Goal: Check status: Check status

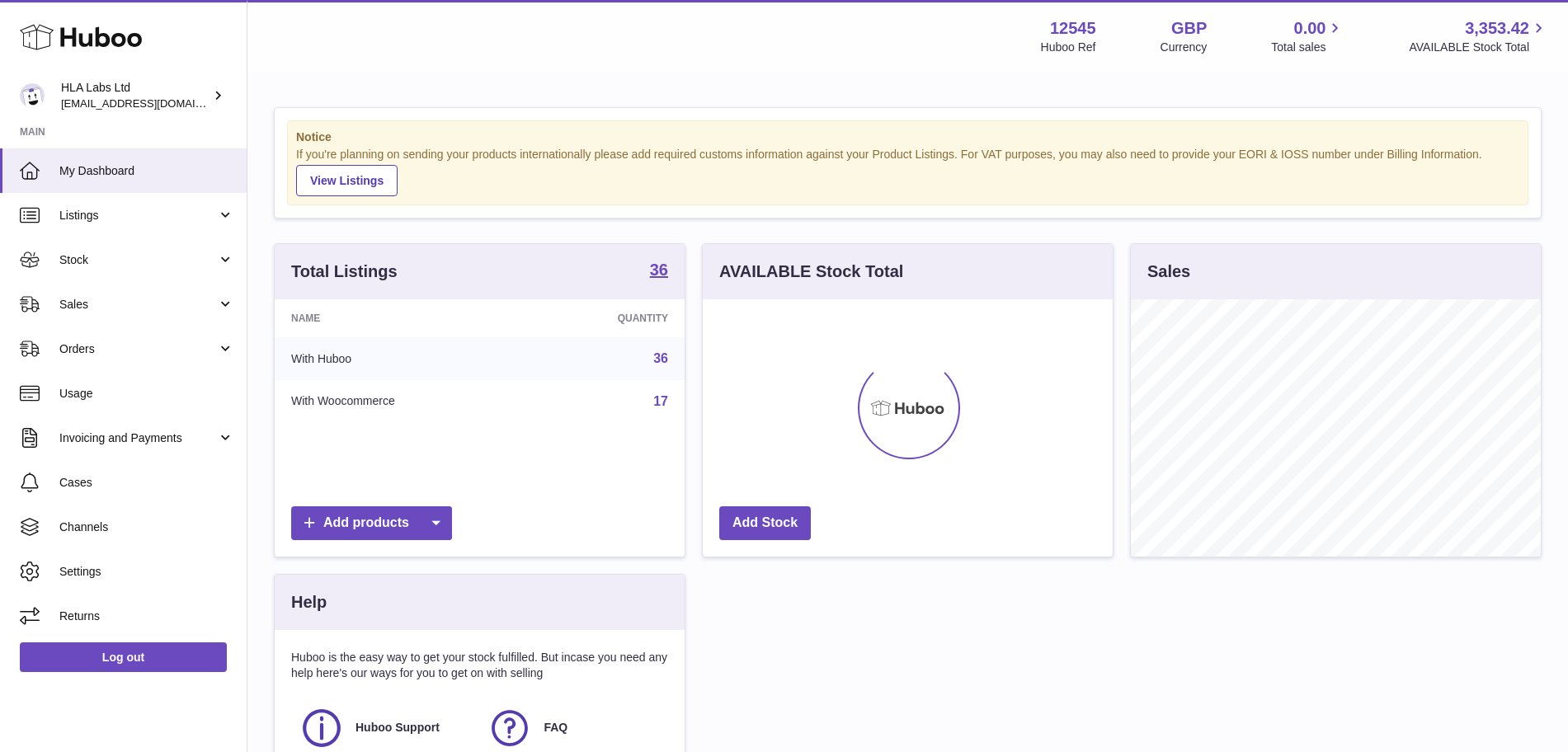
scroll to position [257, 410]
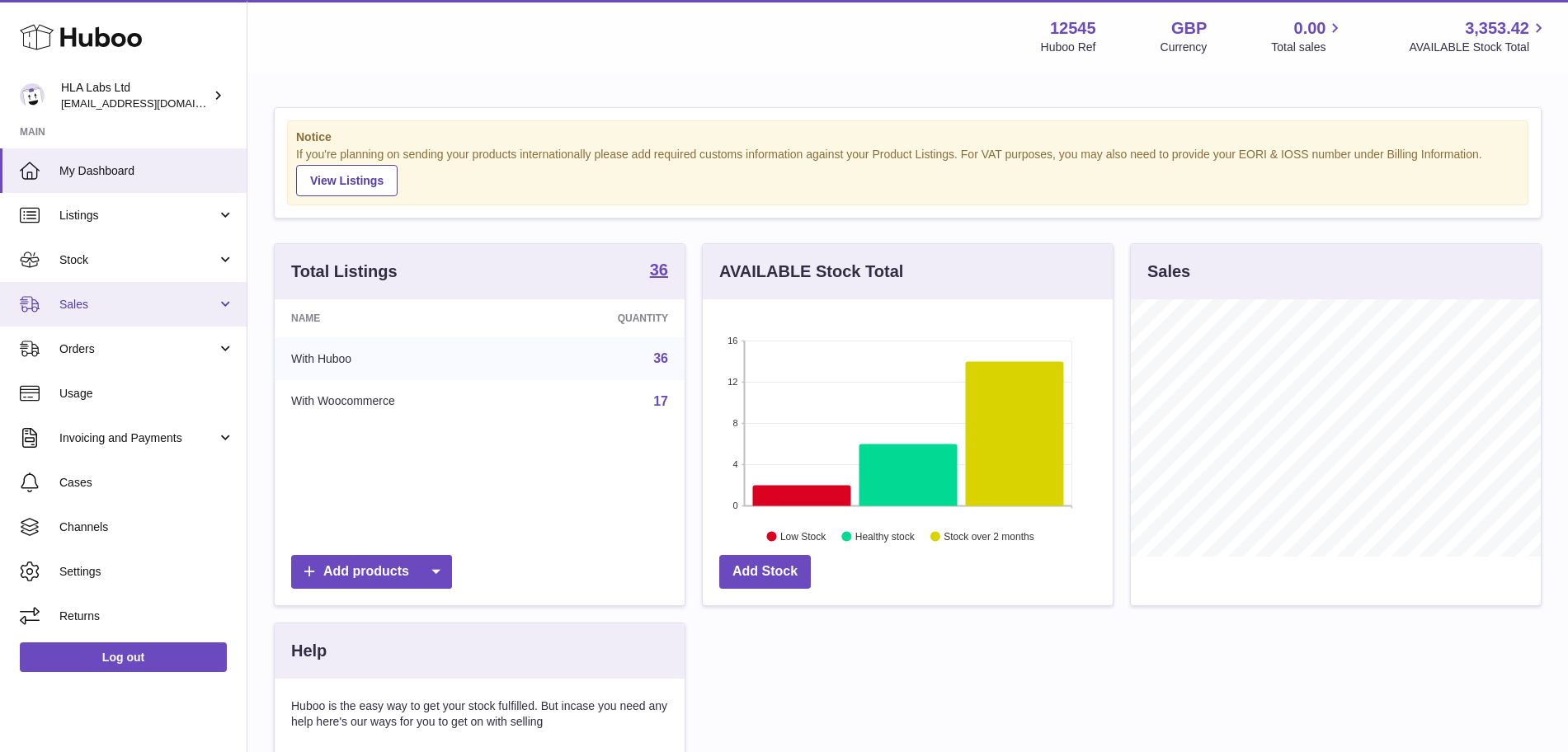
click at [123, 305] on span "Sales" at bounding box center [139, 304] width 158 height 15
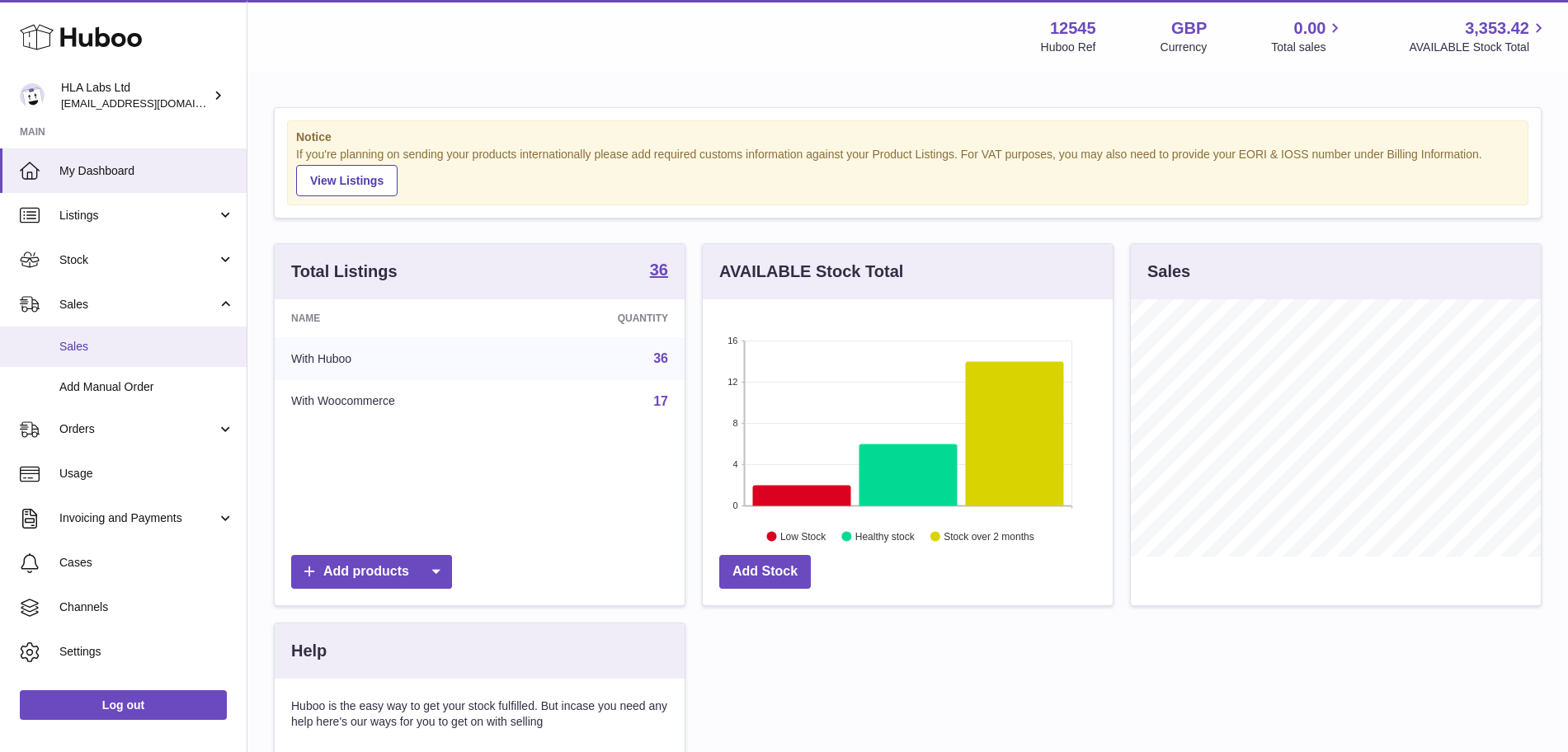
click at [119, 345] on span "Sales" at bounding box center [147, 347] width 175 height 15
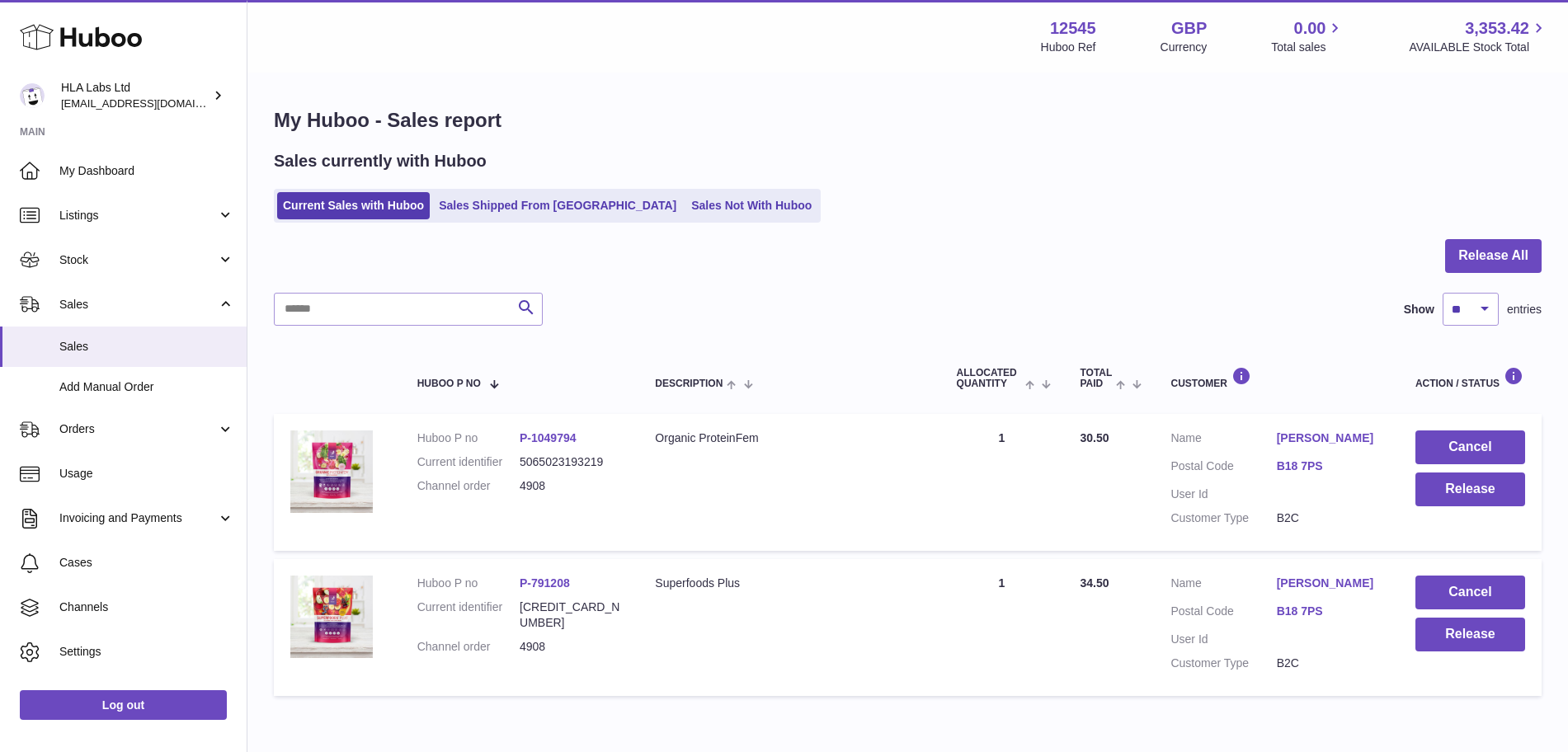
click at [1298, 432] on link "[PERSON_NAME]" at bounding box center [1330, 438] width 106 height 15
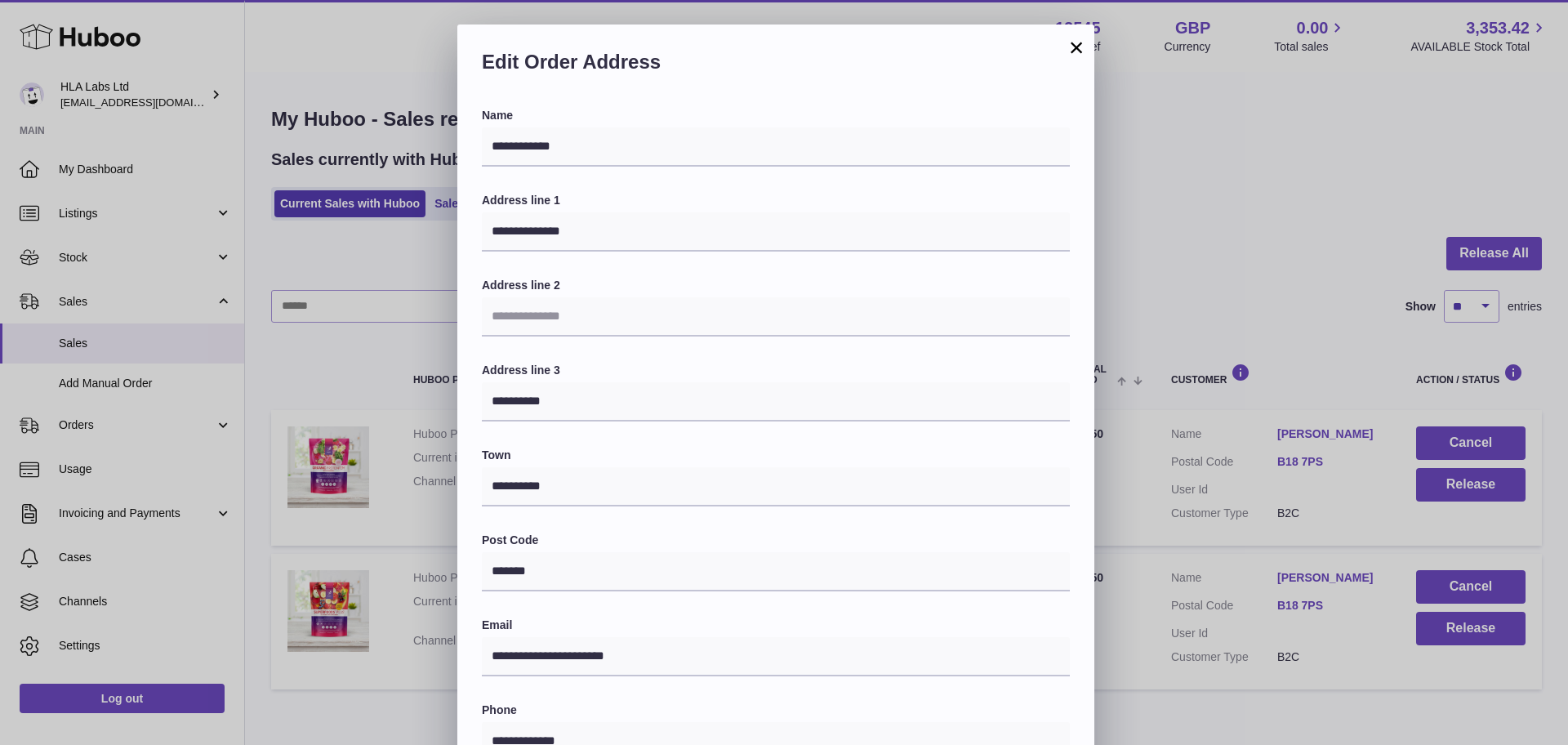
click at [1083, 42] on button "×" at bounding box center [1076, 47] width 20 height 20
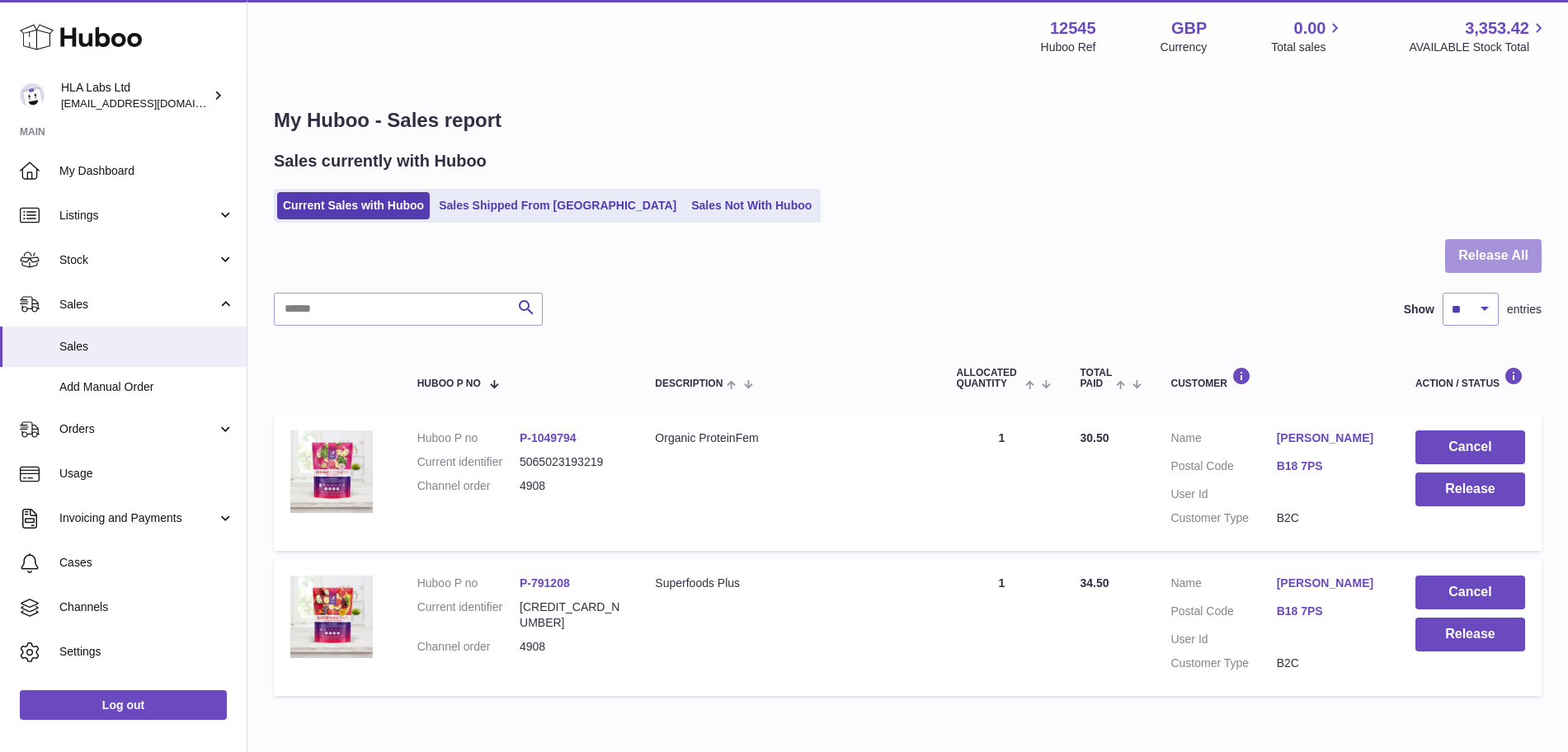
click at [1515, 246] on button "Release All" at bounding box center [1493, 255] width 96 height 34
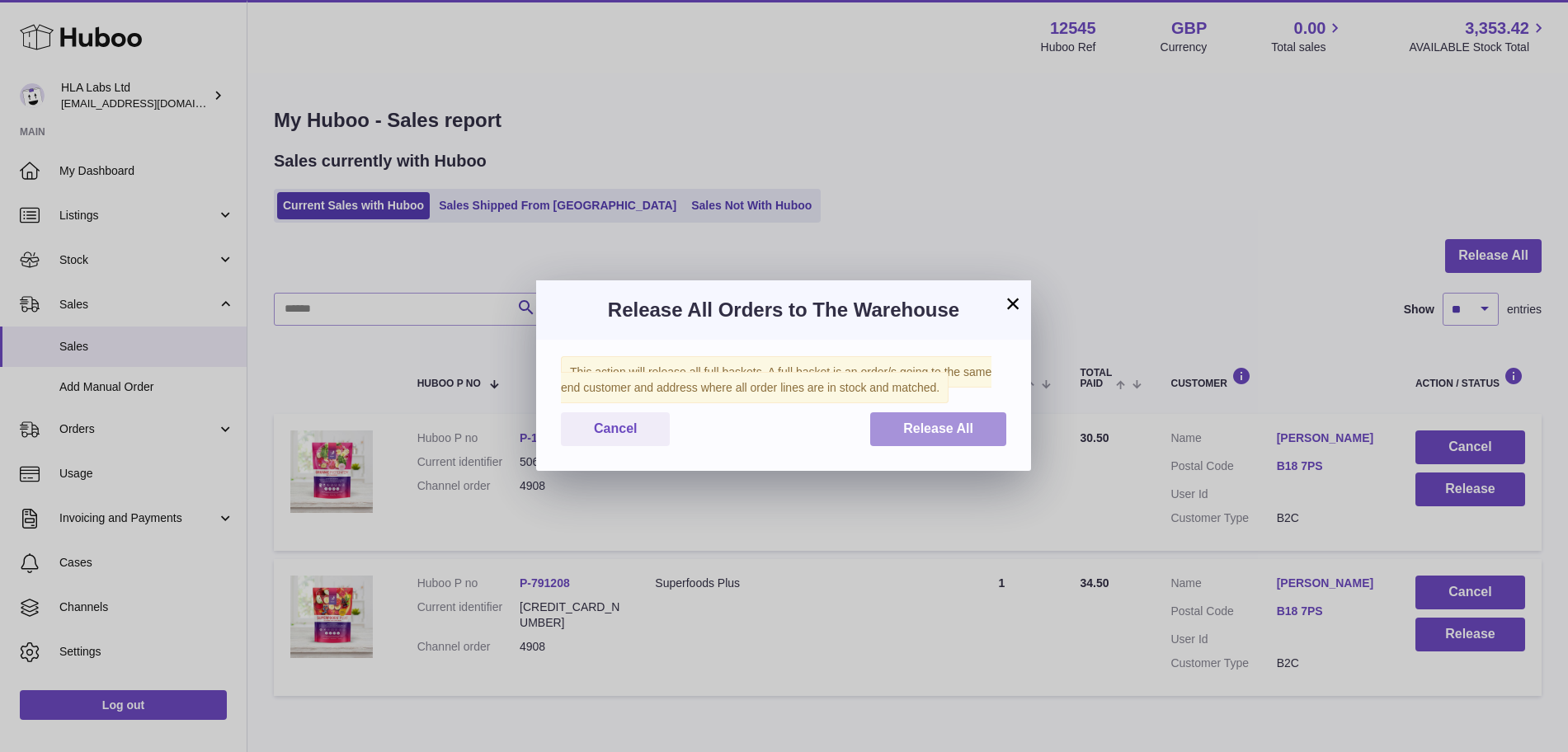
click at [969, 428] on span "Release All" at bounding box center [938, 428] width 70 height 14
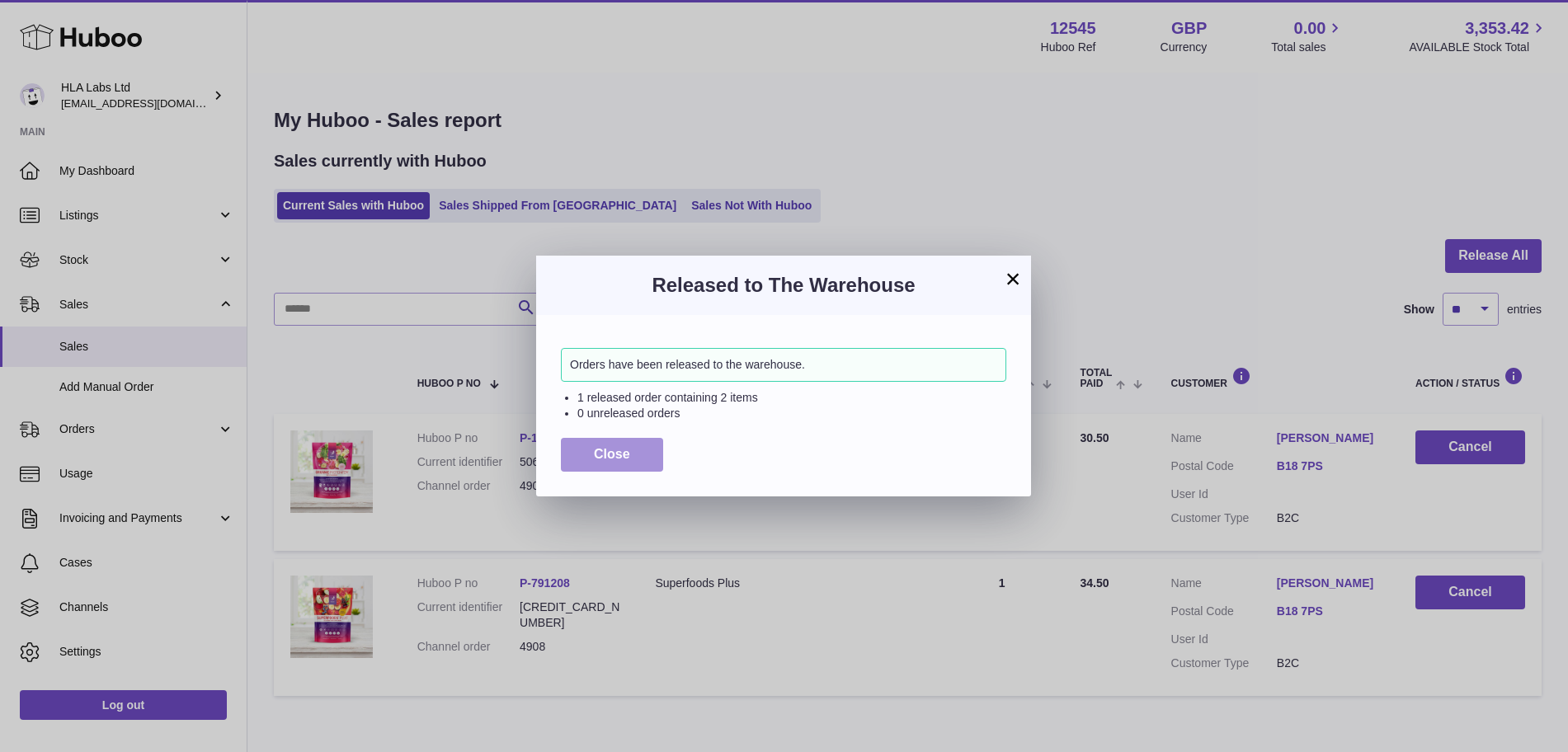
click at [600, 466] on button "Close" at bounding box center [612, 454] width 102 height 34
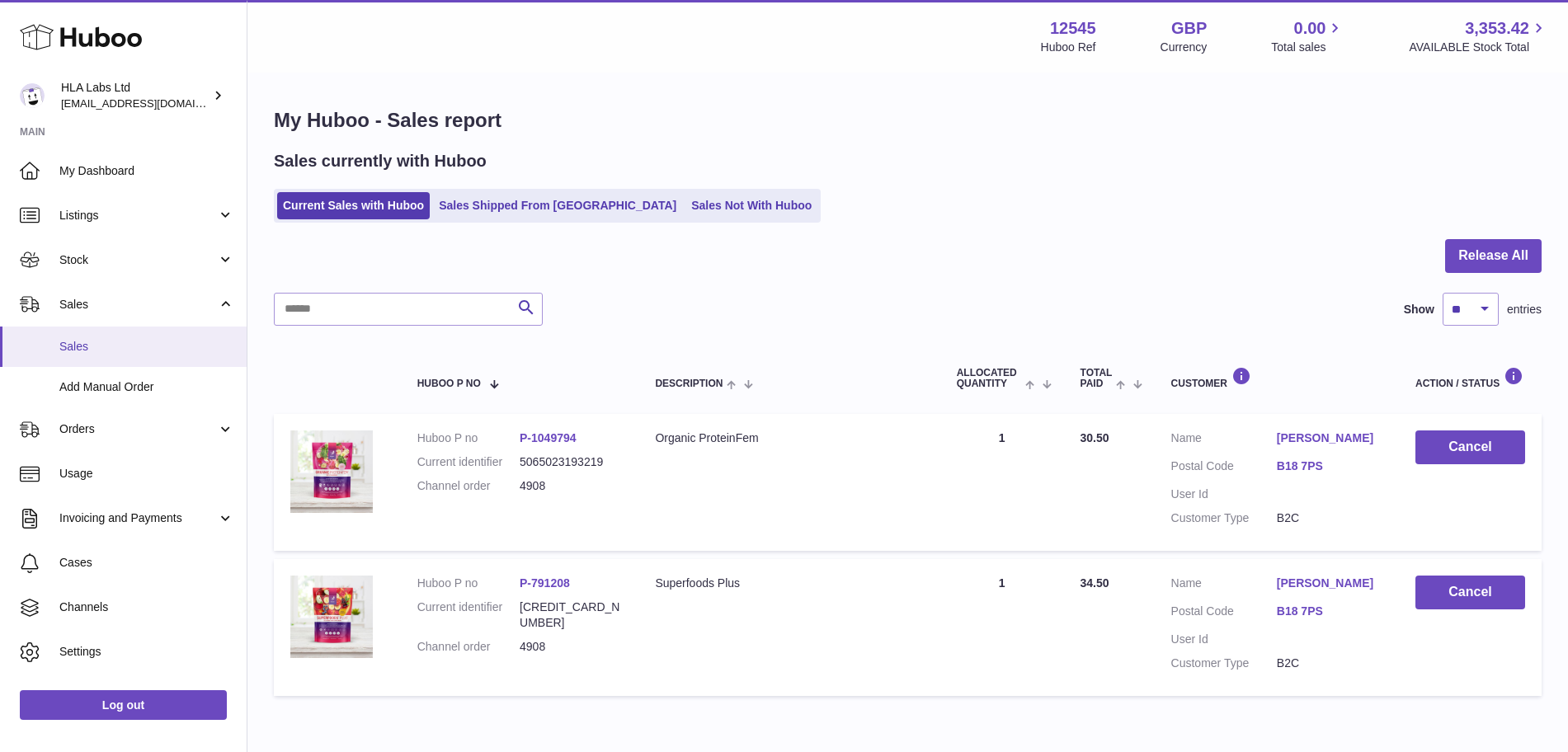
click at [102, 341] on span "Sales" at bounding box center [147, 347] width 175 height 15
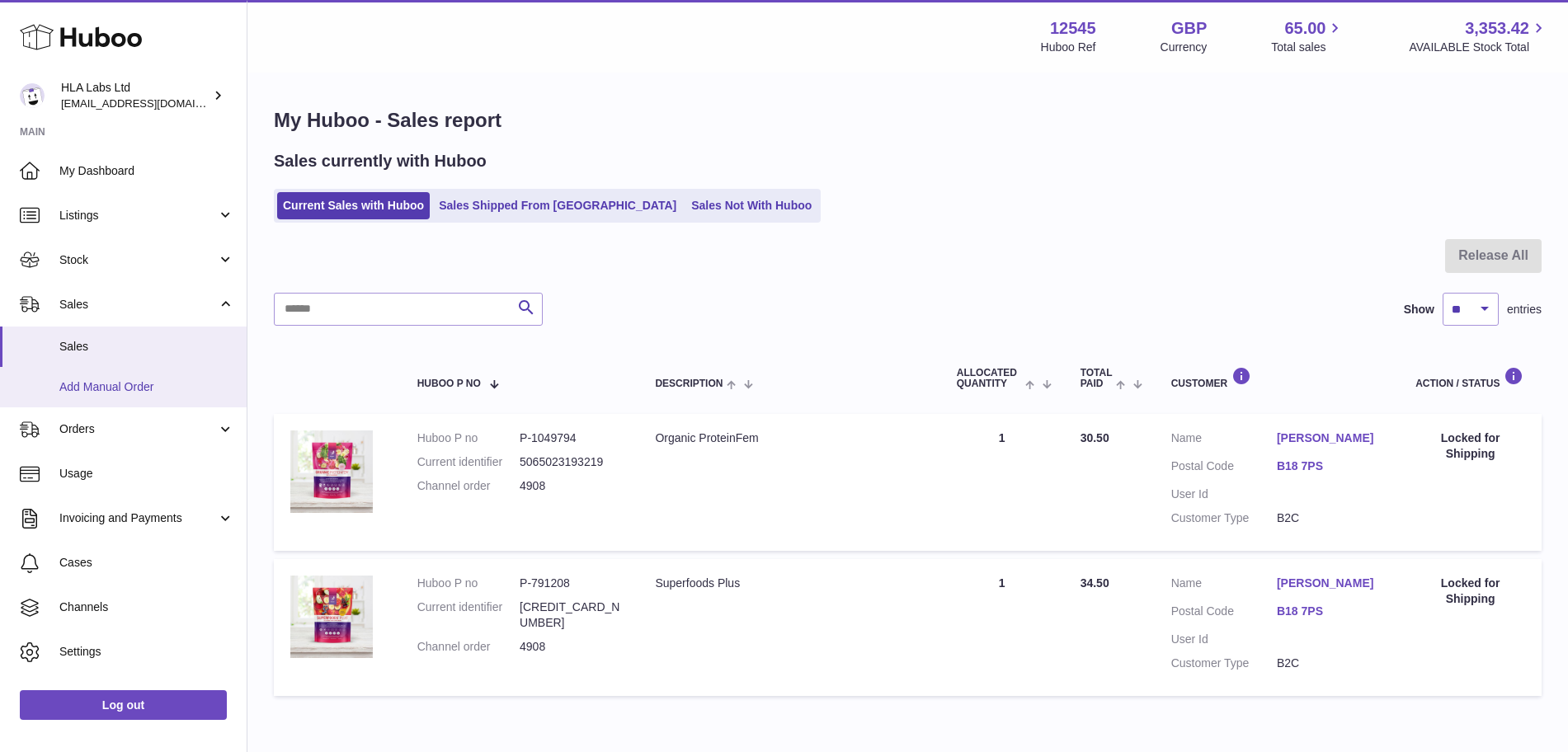
click at [108, 380] on span "Add Manual Order" at bounding box center [147, 387] width 175 height 15
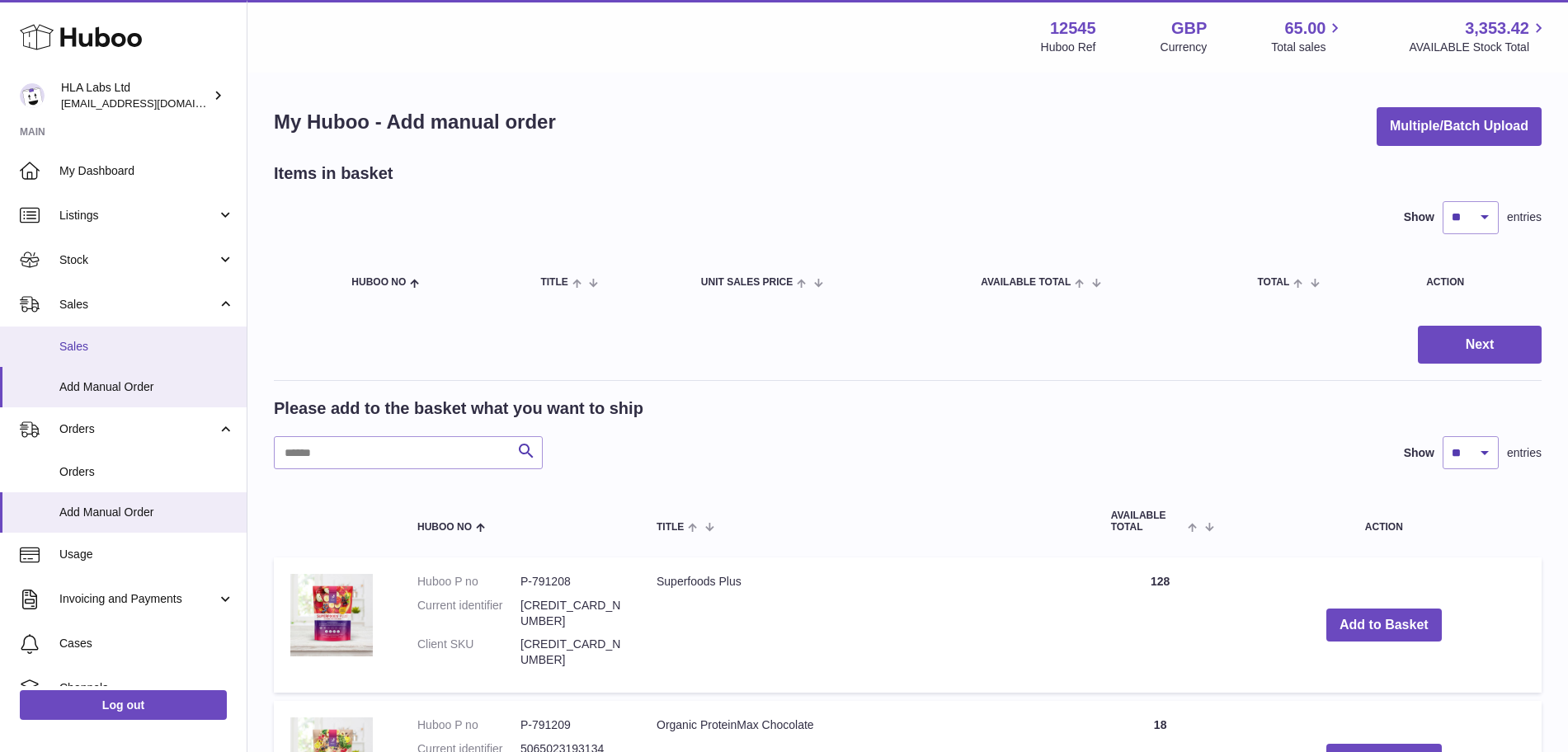
click at [108, 350] on span "Sales" at bounding box center [147, 347] width 175 height 15
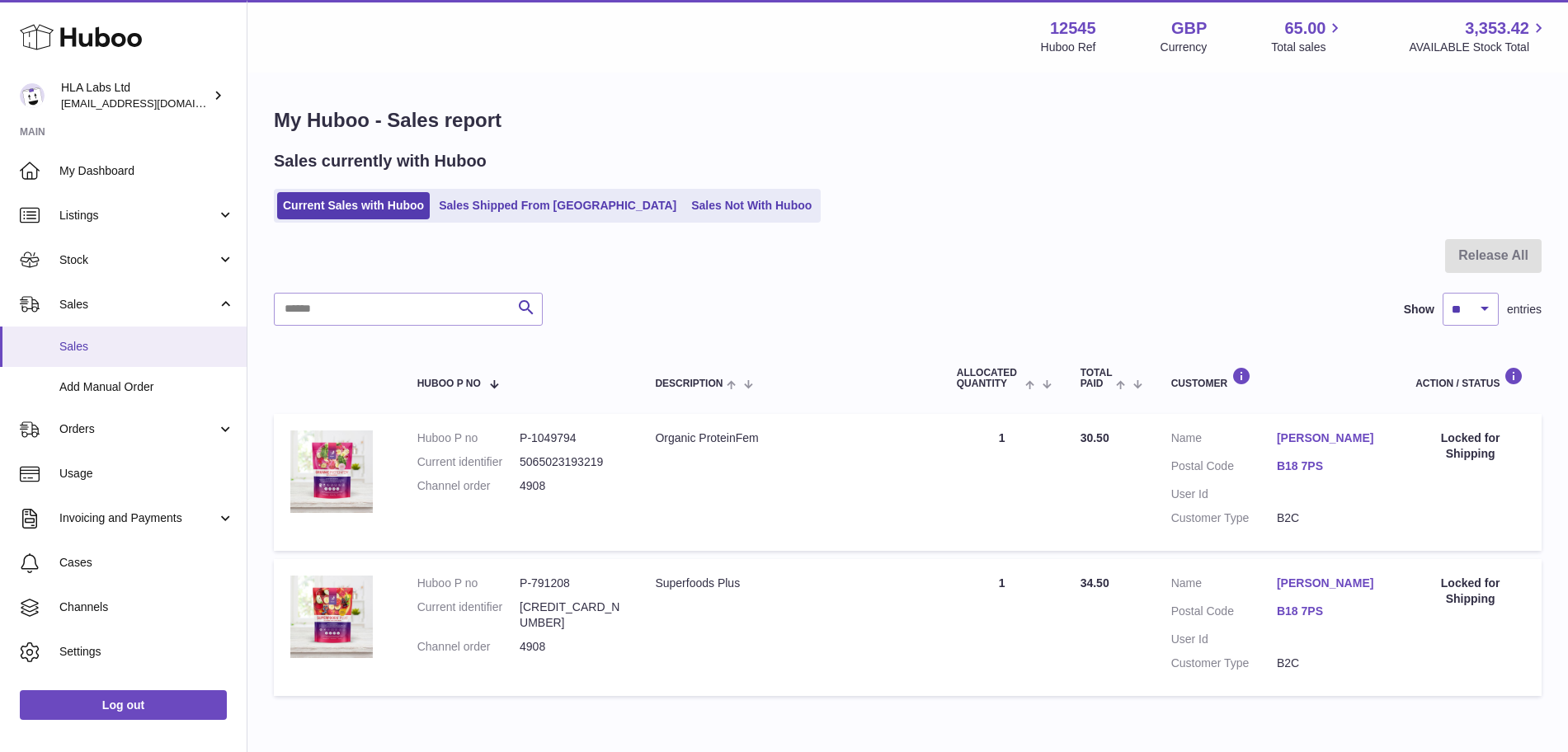
click at [119, 339] on span "Sales" at bounding box center [147, 347] width 175 height 15
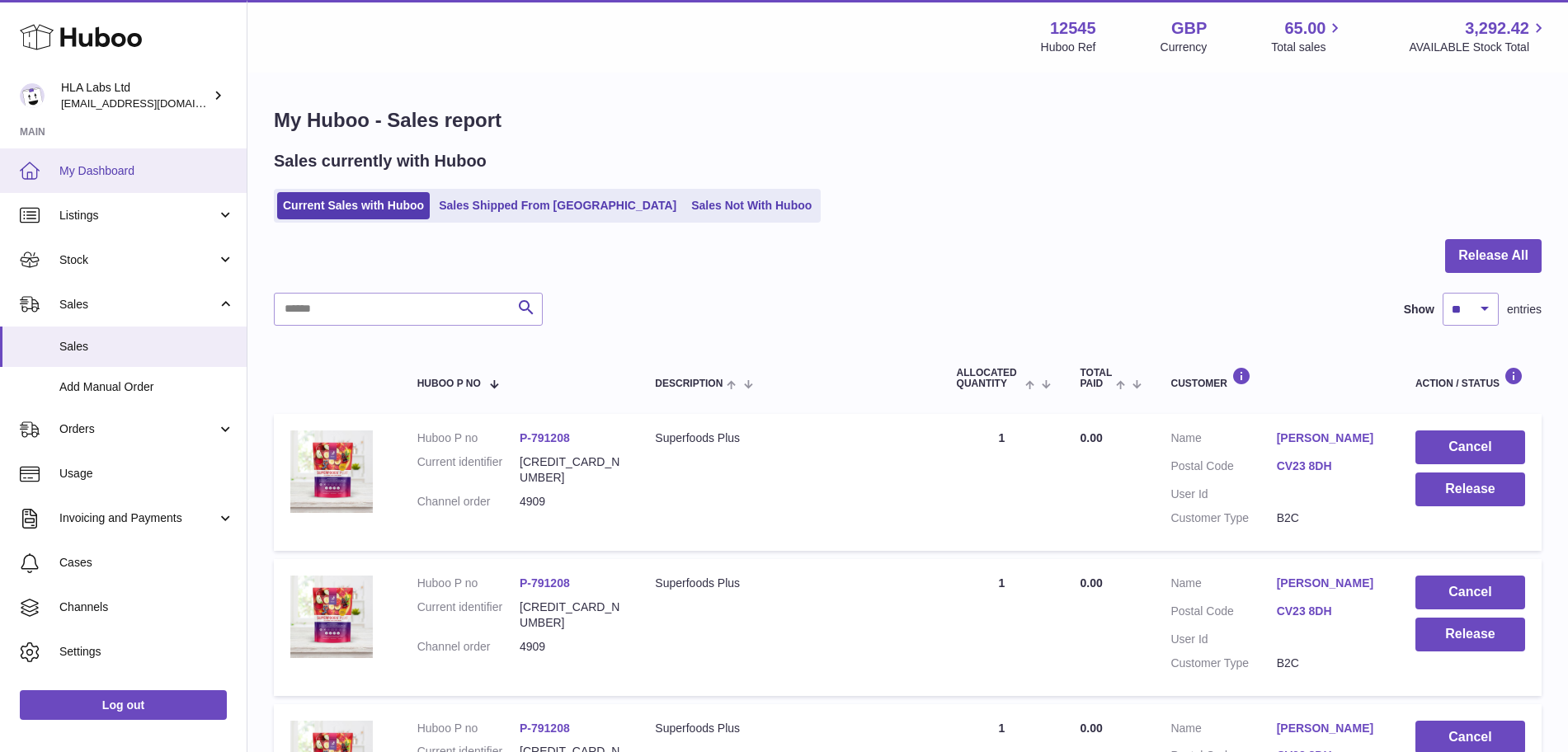
click at [131, 169] on span "My Dashboard" at bounding box center [147, 171] width 175 height 15
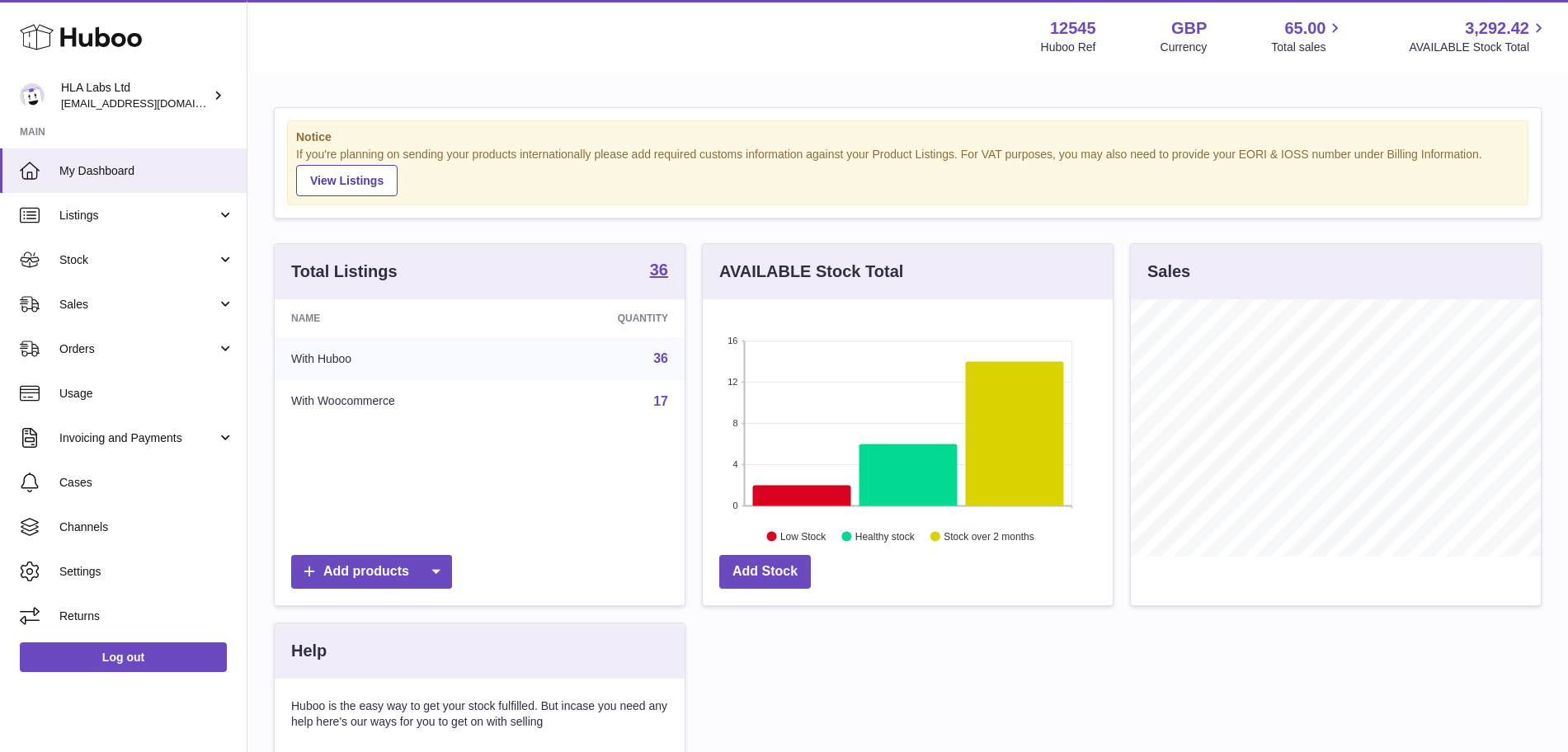
scroll to position [257, 410]
click at [99, 309] on span "Sales" at bounding box center [139, 304] width 158 height 15
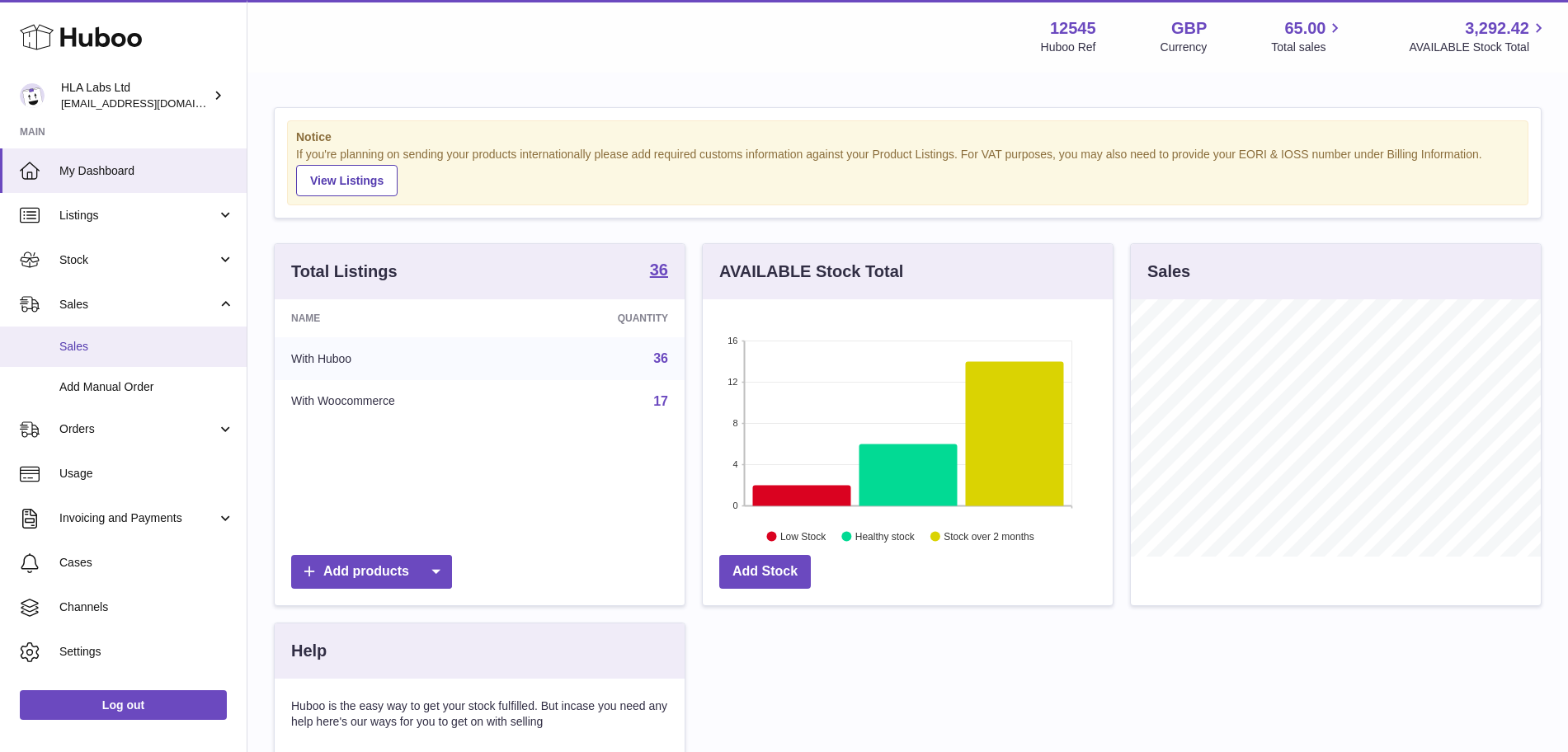
click at [96, 347] on span "Sales" at bounding box center [147, 347] width 175 height 15
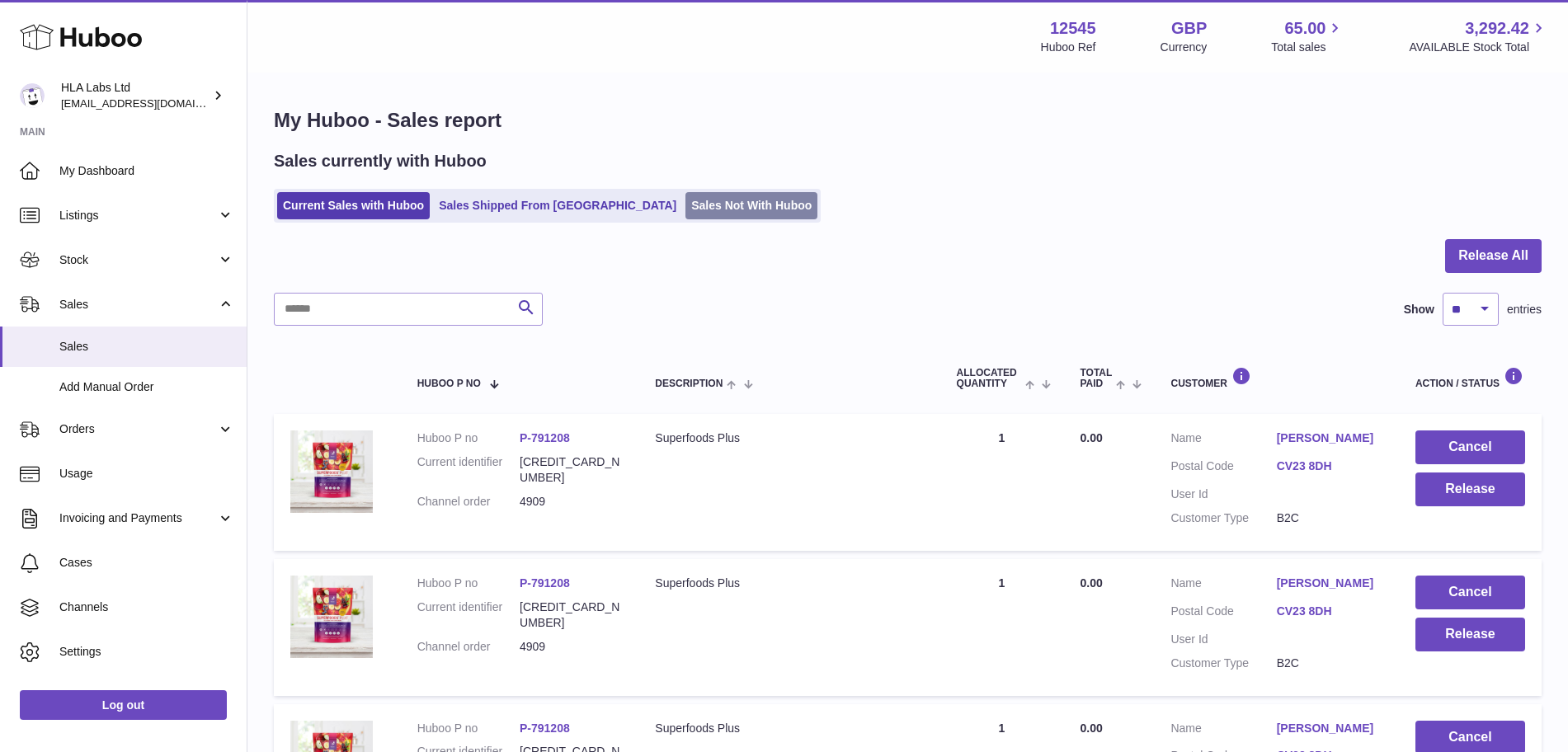
click at [693, 198] on link "Sales Not With Huboo" at bounding box center [751, 206] width 132 height 27
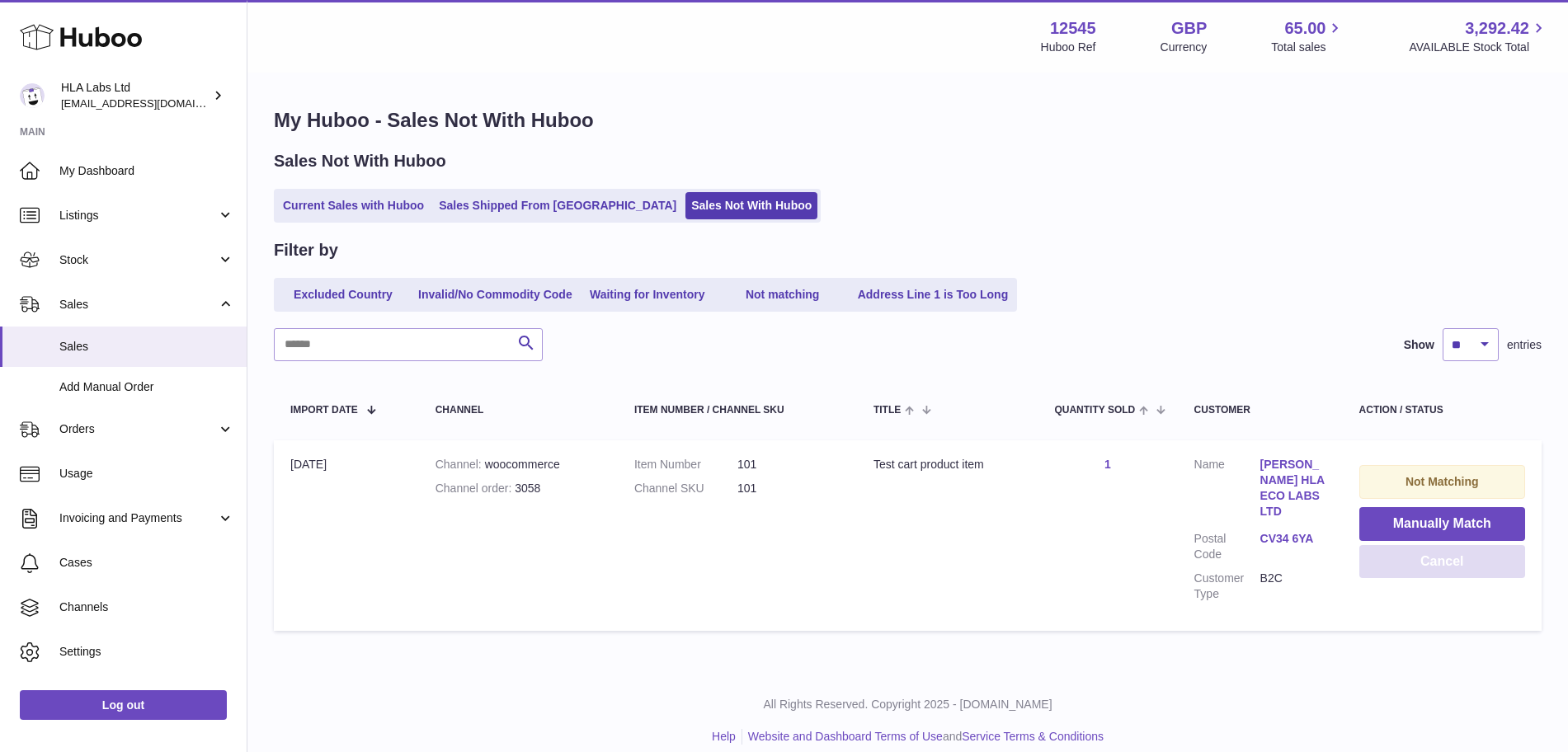
click at [1421, 569] on button "Cancel" at bounding box center [1442, 561] width 166 height 34
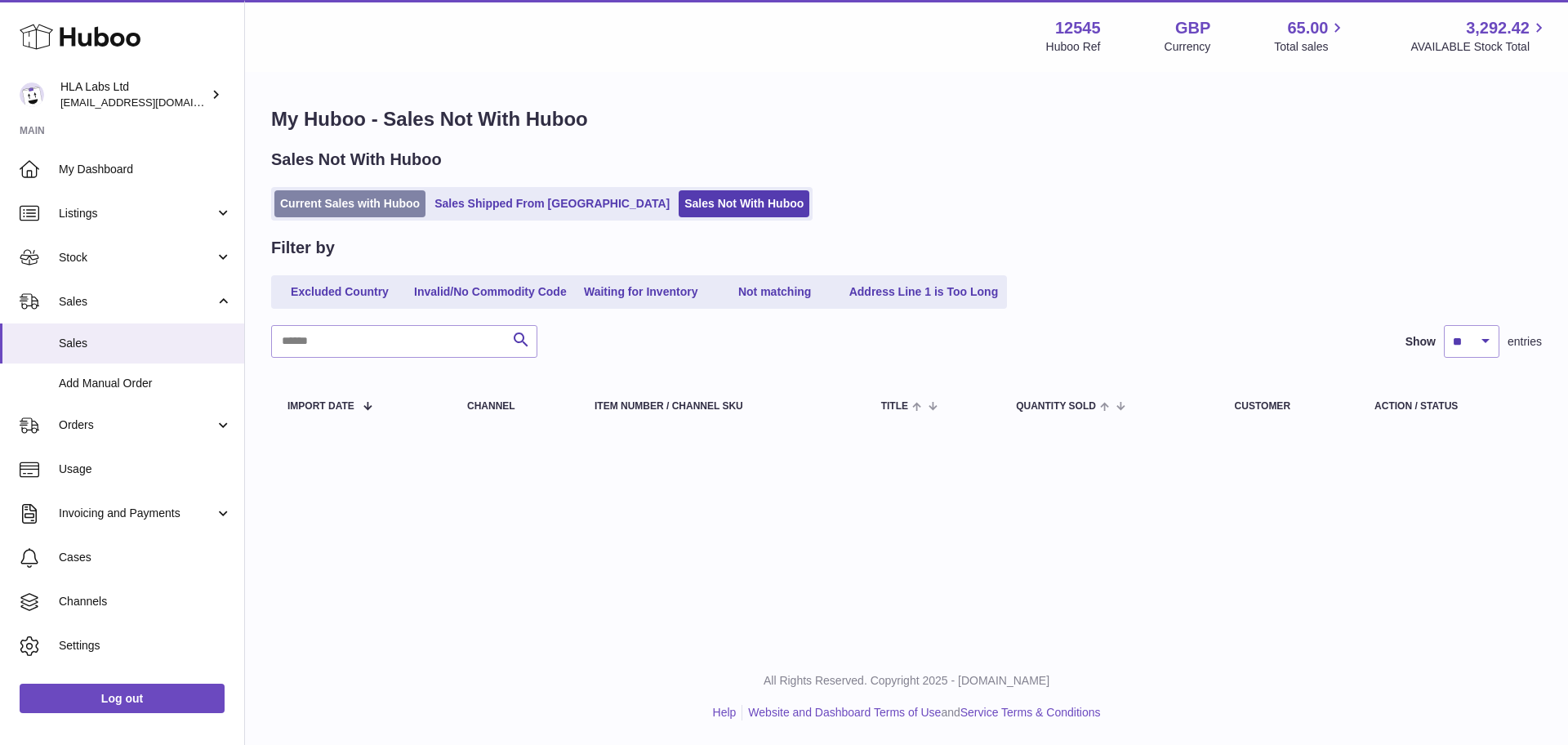
click at [351, 202] on link "Current Sales with Huboo" at bounding box center [350, 204] width 151 height 27
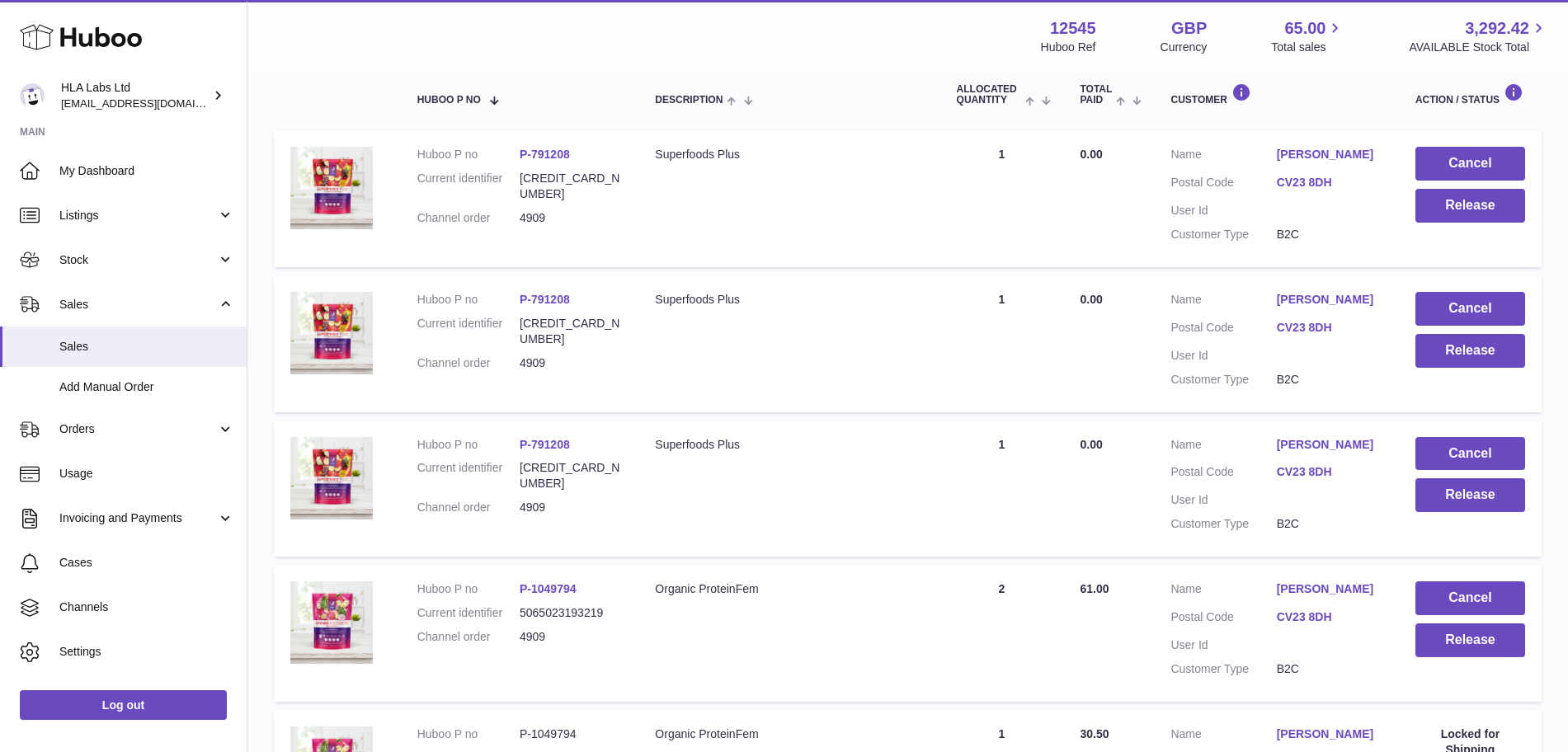
scroll to position [661, 0]
